Goal: Information Seeking & Learning: Find specific fact

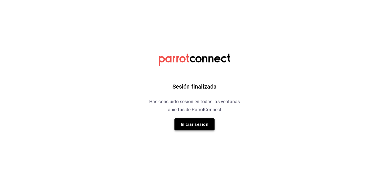
click at [204, 126] on button "Iniciar sesión" at bounding box center [195, 124] width 40 height 12
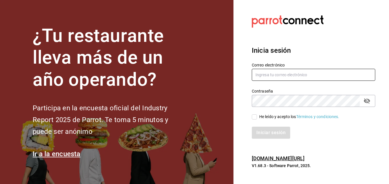
type input "aldo.escobar@costeno.com"
click at [253, 114] on input "He leído y acepto los Términos y condiciones." at bounding box center [254, 116] width 5 height 5
checkbox input "true"
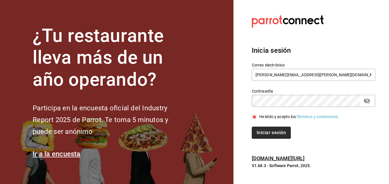
click at [256, 135] on button "Iniciar sesión" at bounding box center [271, 133] width 39 height 12
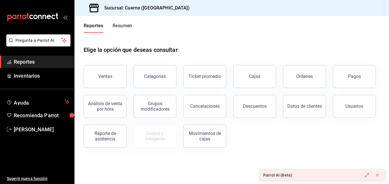
click at [49, 13] on icon "carpetas de buzones" at bounding box center [33, 17] width 52 height 9
click at [109, 75] on div "Ventas" at bounding box center [105, 76] width 14 height 5
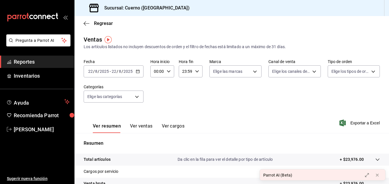
click at [137, 69] on div "[DATE] [DATE] - [DATE] [DATE]" at bounding box center [114, 71] width 60 height 12
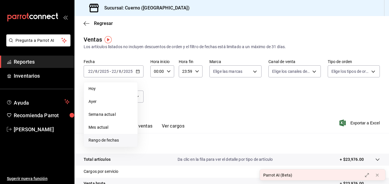
click at [108, 140] on span "Rango de fechas" at bounding box center [111, 140] width 44 height 6
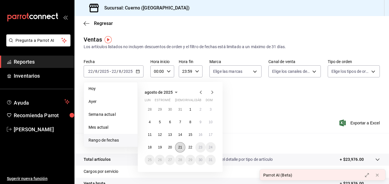
click at [181, 145] on button "21" at bounding box center [180, 147] width 10 height 10
click at [187, 146] on button "22" at bounding box center [190, 147] width 10 height 10
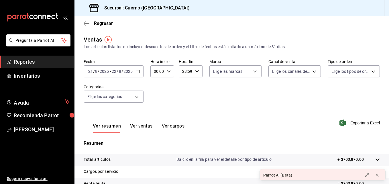
click at [168, 73] on div "00:00 Hora inicio" at bounding box center [162, 71] width 24 height 12
click at [156, 93] on span "05" at bounding box center [156, 95] width 3 height 5
type input "05:00"
click at [193, 71] on div at bounding box center [194, 92] width 389 height 184
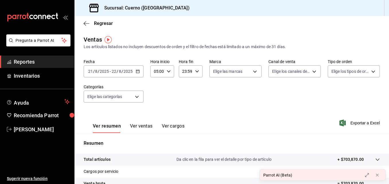
click at [193, 71] on div "23:59 Hora fin" at bounding box center [191, 71] width 24 height 12
click at [183, 104] on span "02" at bounding box center [184, 105] width 3 height 5
click at [193, 88] on button "00" at bounding box center [195, 85] width 9 height 11
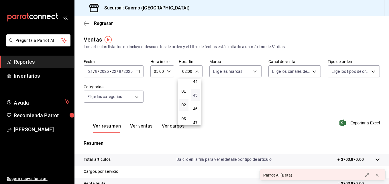
click at [195, 93] on span "45" at bounding box center [195, 95] width 3 height 5
type input "02:45"
click at [167, 101] on div at bounding box center [194, 92] width 389 height 184
drag, startPoint x: 260, startPoint y: 75, endPoint x: 256, endPoint y: 73, distance: 4.2
click at [256, 73] on div "Fecha [DATE] [DATE] - [DATE] [DATE] Hora inicio 05:00 Hora inicio Hora fin 02:4…" at bounding box center [232, 84] width 296 height 50
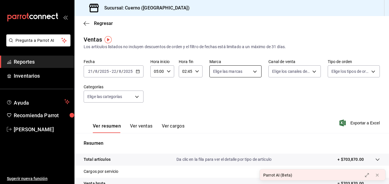
click at [256, 73] on body "Pregunta a Parrot AI Reportes Inventarios Ayuda Recomienda Parrot [PERSON_NAME]…" at bounding box center [194, 92] width 389 height 184
click at [234, 114] on span "Cuerno (Andares)" at bounding box center [240, 113] width 33 height 6
type input "c9e961b9-bc29-480f-a65c-324ff110f526"
checkbox input "true"
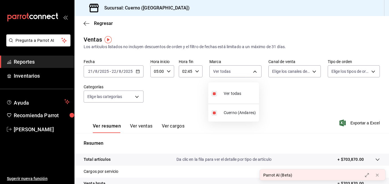
click at [134, 95] on div at bounding box center [194, 92] width 389 height 184
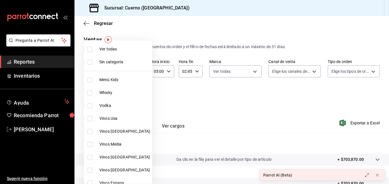
click at [135, 99] on body "Pregunta a Parrot AI Reportes Inventarios Ayuda Recomienda Parrot [PERSON_NAME]…" at bounding box center [194, 92] width 389 height 184
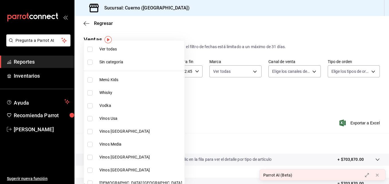
click at [99, 48] on li "Ver todas" at bounding box center [134, 49] width 101 height 13
type input "a99b9eb1-d5e4-4ca6-a53e-4c42022e859a,8d843363-7b8b-4002-90a0-c01944697fe5,d20f9…"
checkbox input "true"
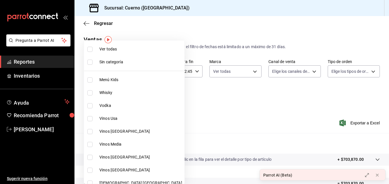
checkbox input "true"
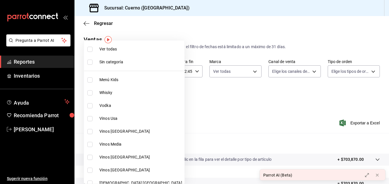
checkbox input "true"
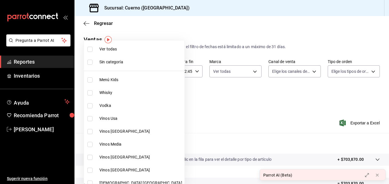
checkbox input "true"
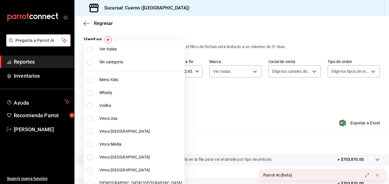
checkbox input "true"
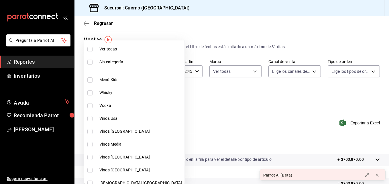
checkbox input "true"
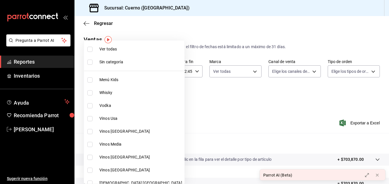
checkbox input "true"
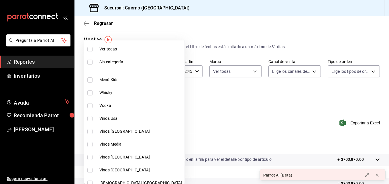
checkbox input "true"
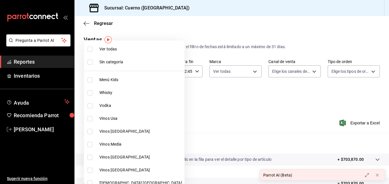
checkbox input "true"
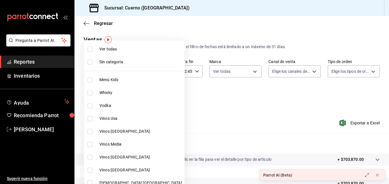
checkbox input "true"
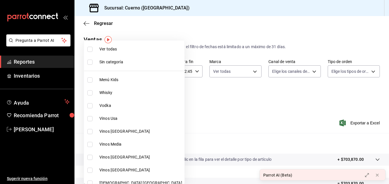
checkbox input "true"
click at [217, 92] on div at bounding box center [194, 92] width 389 height 184
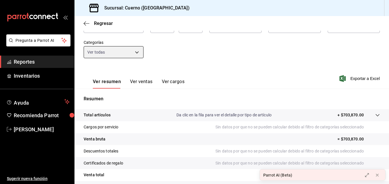
scroll to position [45, 0]
click at [348, 76] on span "Exportar a Excel" at bounding box center [360, 78] width 39 height 7
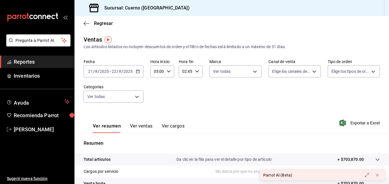
click at [52, 17] on icon "carpetas de buzones" at bounding box center [53, 17] width 4 height 4
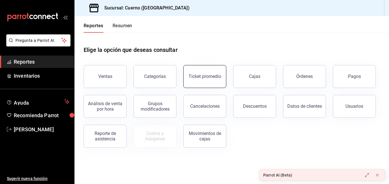
click at [202, 80] on button "Ticket promedio" at bounding box center [204, 76] width 43 height 23
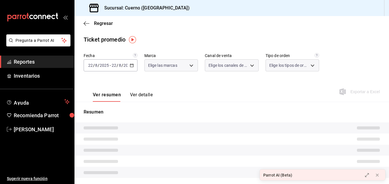
type input "c9e961b9-bc29-480f-a65c-324ff110f526"
type input "PARROT,UBER_EATS,RAPPI,DIDI_FOOD,ONLINE"
type input "dfbf6a66-9e2c-4531-8c07-cb6fdb35851c,965fb10a-4951-4111-90b6-db3caf29f93a,2f3c6…"
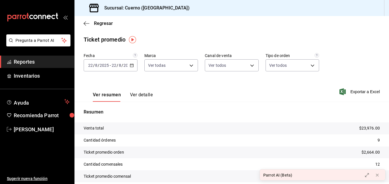
click at [130, 68] on div "[DATE] [DATE] - [DATE] [DATE]" at bounding box center [111, 65] width 54 height 12
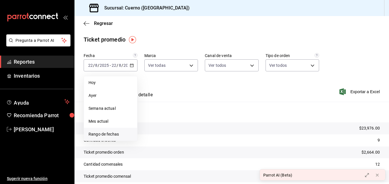
click at [116, 134] on span "Rango de fechas" at bounding box center [111, 134] width 44 height 6
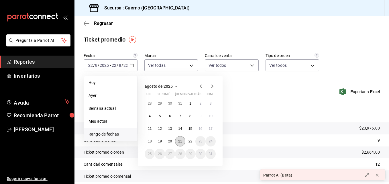
click at [180, 143] on abbr "21" at bounding box center [180, 141] width 4 height 4
click at [186, 142] on button "22" at bounding box center [190, 141] width 10 height 10
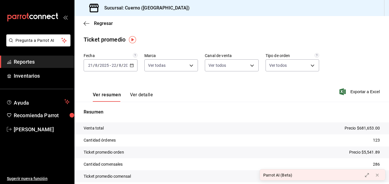
scroll to position [24, 0]
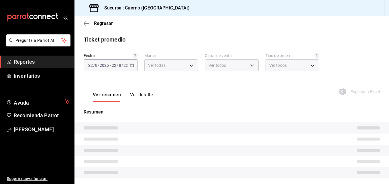
type input "c9e961b9-bc29-480f-a65c-324ff110f526"
type input "PARROT,UBER_EATS,RAPPI,DIDI_FOOD,ONLINE"
type input "dfbf6a66-9e2c-4531-8c07-cb6fdb35851c,965fb10a-4951-4111-90b6-db3caf29f93a,2f3c6…"
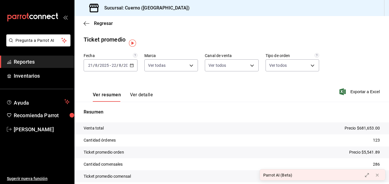
click at [38, 15] on icon "carpetas de buzones" at bounding box center [33, 17] width 52 height 9
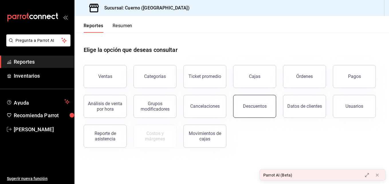
click at [248, 104] on div "Descuentos" at bounding box center [255, 105] width 24 height 5
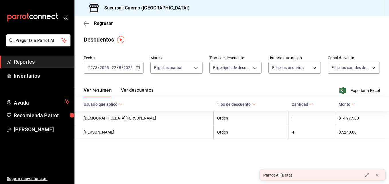
click at [139, 68] on icon "button" at bounding box center [138, 68] width 4 height 4
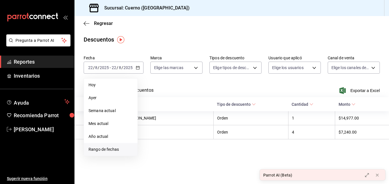
click at [122, 147] on span "Rango de fechas" at bounding box center [111, 149] width 44 height 6
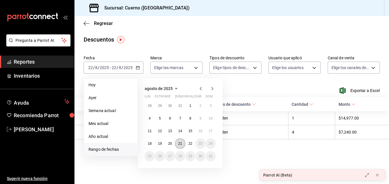
click at [180, 143] on abbr "21" at bounding box center [180, 144] width 4 height 4
click at [187, 144] on button "22" at bounding box center [190, 143] width 10 height 10
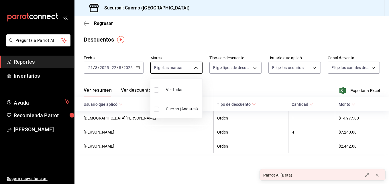
click at [193, 64] on body "Pregunta a Parrot AI Reportes Inventarios Ayuda Recomienda Parrot Aldo Escobar …" at bounding box center [194, 92] width 389 height 184
click at [187, 107] on span "Cuerno (Andares)" at bounding box center [183, 109] width 34 height 6
type input "c9e961b9-bc29-480f-a65c-324ff110f526"
checkbox input "true"
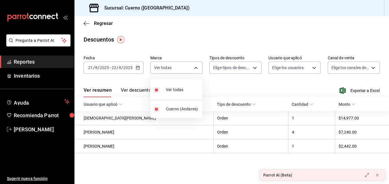
click at [244, 69] on div at bounding box center [194, 92] width 389 height 184
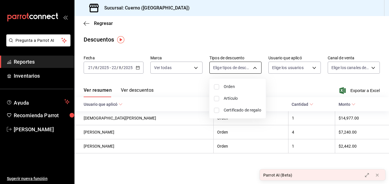
click at [252, 64] on body "Pregunta a Parrot AI Reportes Inventarios Ayuda Recomienda Parrot Aldo Escobar …" at bounding box center [194, 92] width 389 height 184
click at [280, 78] on div at bounding box center [194, 92] width 389 height 184
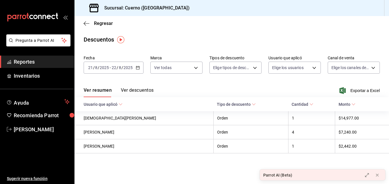
click at [130, 90] on button "Ver descuentos" at bounding box center [137, 92] width 33 height 10
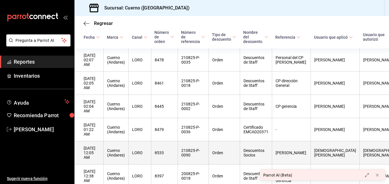
scroll to position [72, 0]
click at [284, 141] on th "Alberto Martínez" at bounding box center [291, 152] width 39 height 23
drag, startPoint x: 278, startPoint y: 133, endPoint x: 294, endPoint y: 138, distance: 16.6
click at [294, 141] on th "Alberto Martínez" at bounding box center [291, 152] width 39 height 23
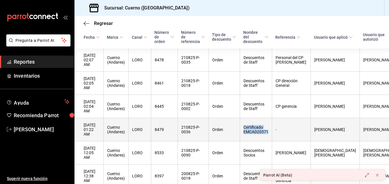
drag, startPoint x: 246, startPoint y: 113, endPoint x: 273, endPoint y: 119, distance: 27.8
click at [272, 119] on th "Certificado EMCAD20371" at bounding box center [256, 129] width 32 height 23
copy th "Certificado EMCAD20371"
